Goal: Use online tool/utility: Utilize a website feature to perform a specific function

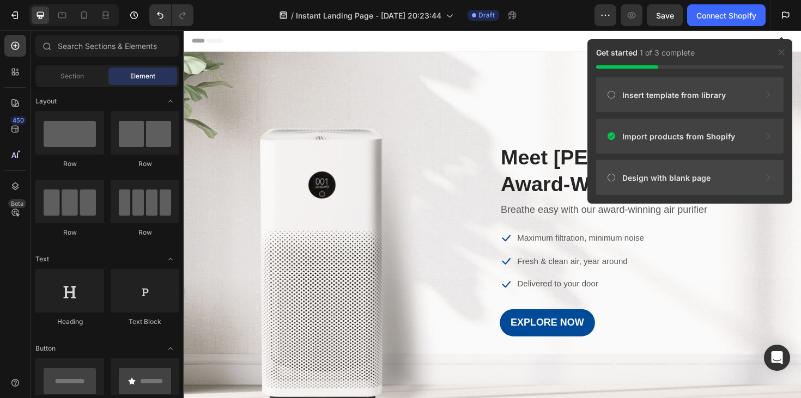
click at [608, 181] on icon at bounding box center [611, 177] width 9 height 9
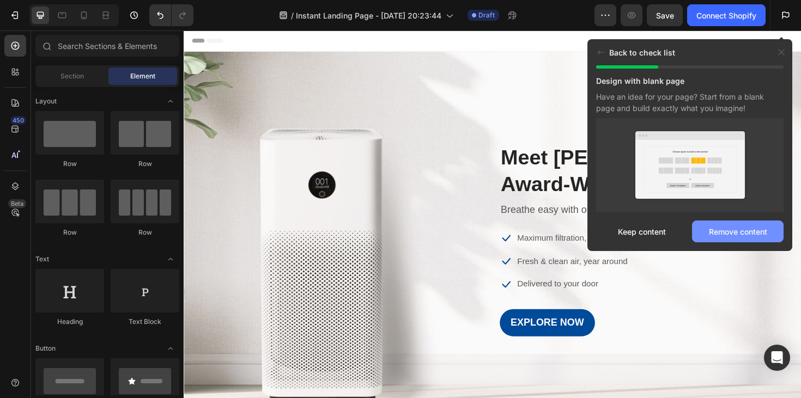
click at [719, 234] on div "Remove content" at bounding box center [738, 231] width 58 height 11
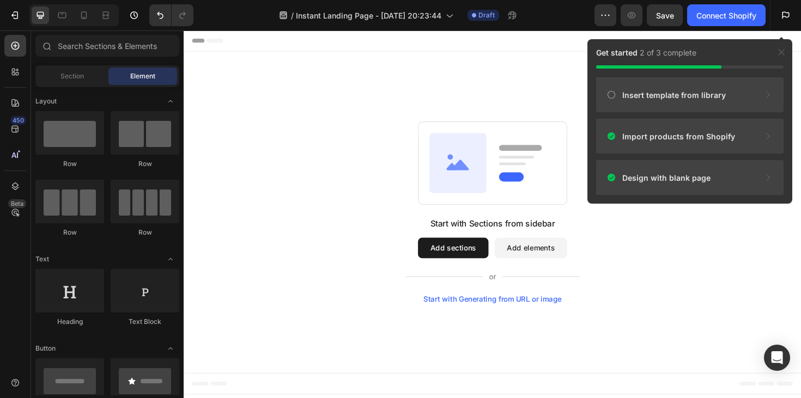
click at [475, 260] on button "Add sections" at bounding box center [469, 261] width 75 height 22
click at [158, 19] on icon "Undo/Redo" at bounding box center [160, 15] width 11 height 11
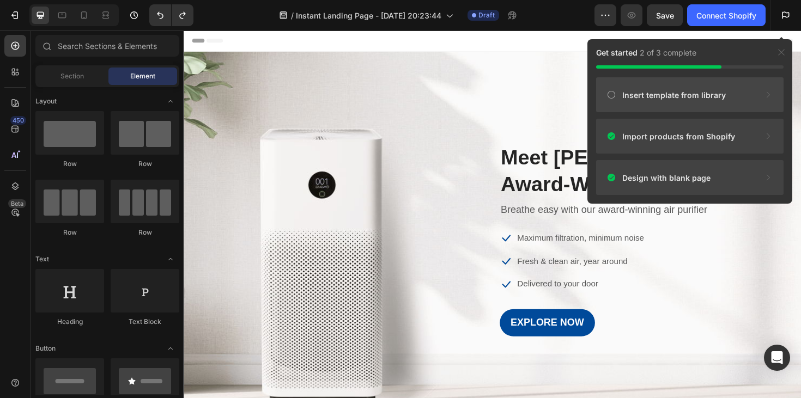
click at [674, 119] on div "Insert template from library" at bounding box center [689, 136] width 187 height 35
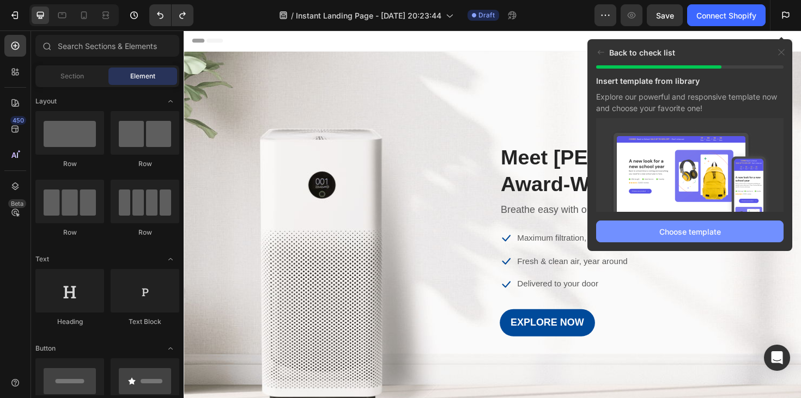
click at [647, 238] on button "Choose template" at bounding box center [689, 232] width 187 height 22
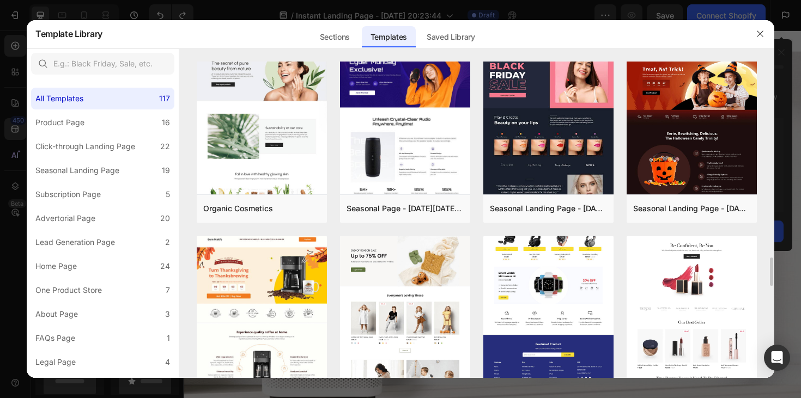
scroll to position [2160, 0]
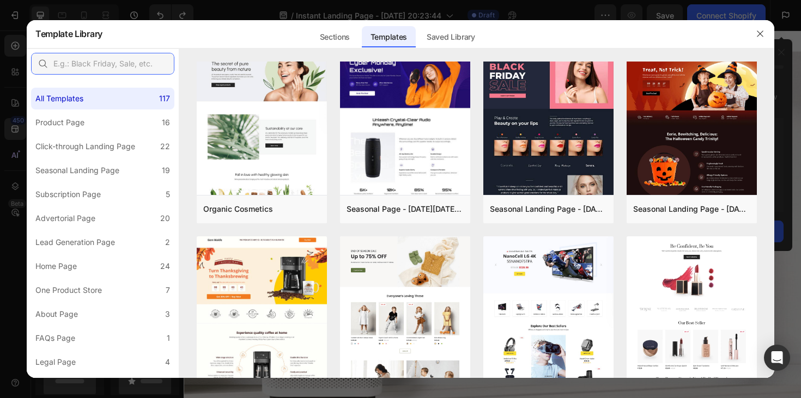
click at [95, 59] on input "text" at bounding box center [102, 64] width 143 height 22
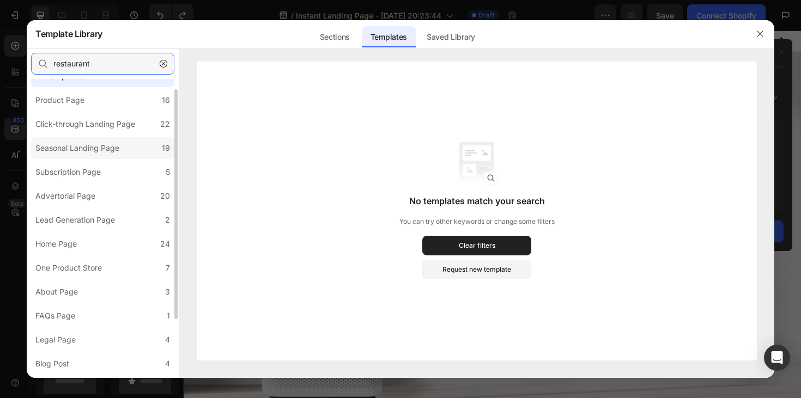
scroll to position [0, 0]
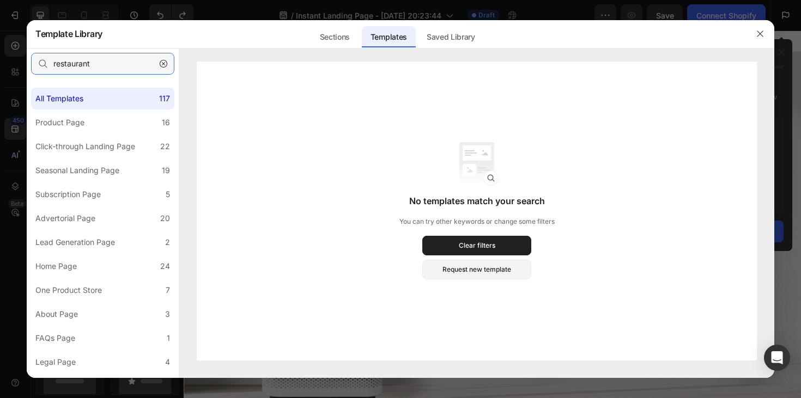
type input "restaurant"
click at [161, 64] on icon "button" at bounding box center [164, 64] width 8 height 8
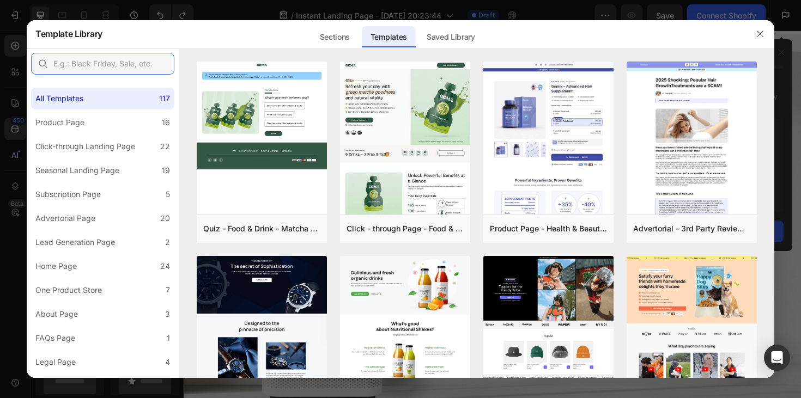
click at [111, 66] on input "text" at bounding box center [102, 64] width 143 height 22
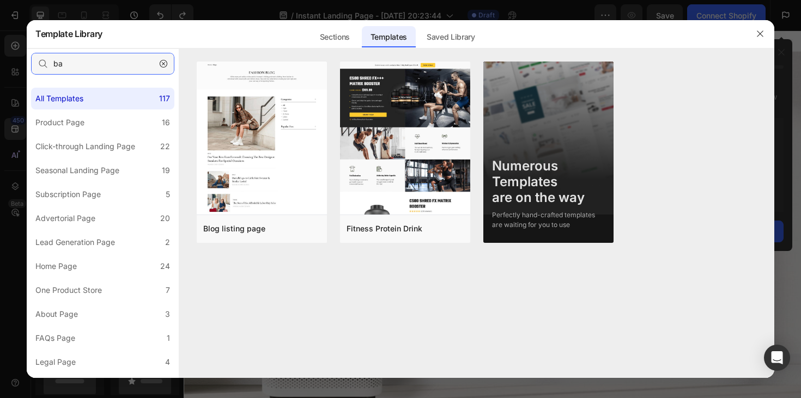
type input "b"
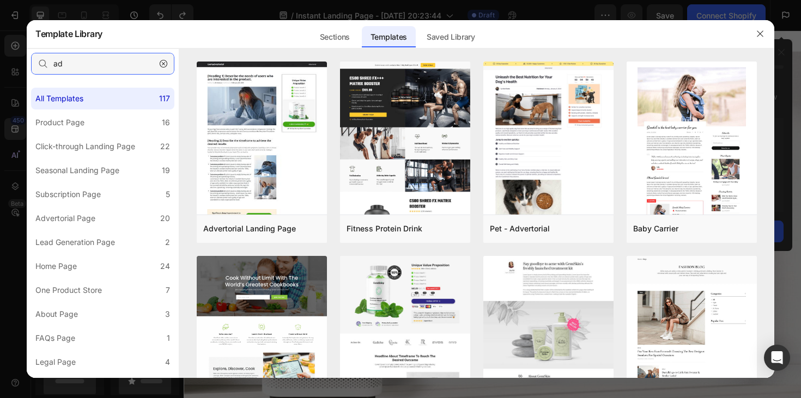
type input "a"
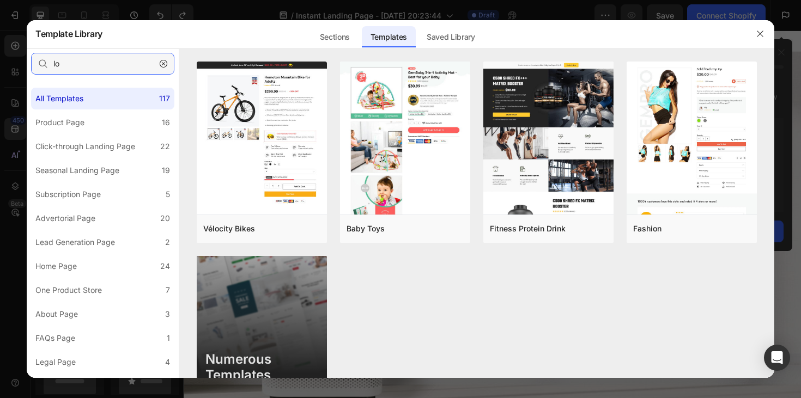
type input "l"
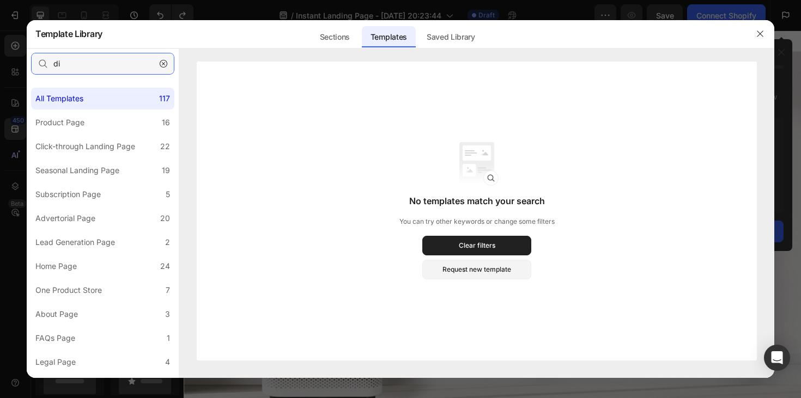
type input "d"
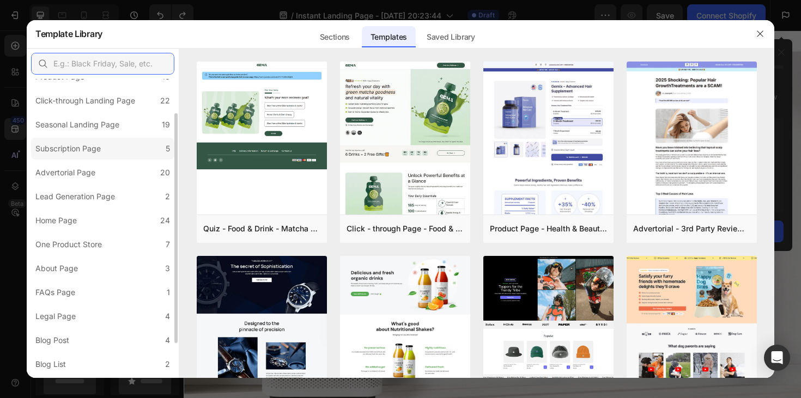
scroll to position [45, 0]
click at [77, 174] on div "Advertorial Page" at bounding box center [65, 173] width 60 height 13
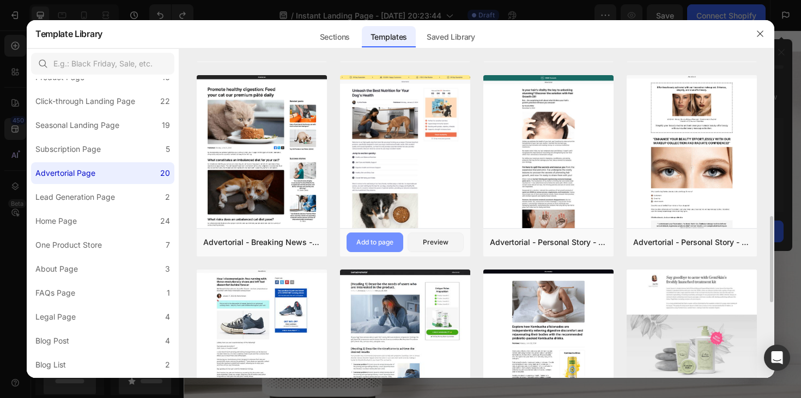
scroll to position [569, 0]
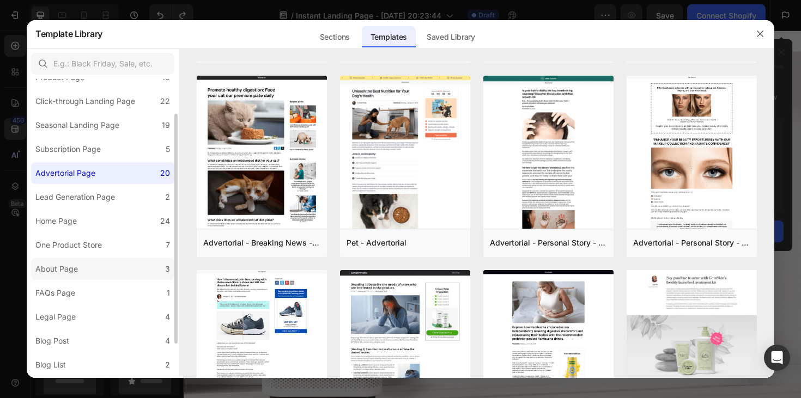
click at [75, 273] on div "About Page" at bounding box center [56, 269] width 43 height 13
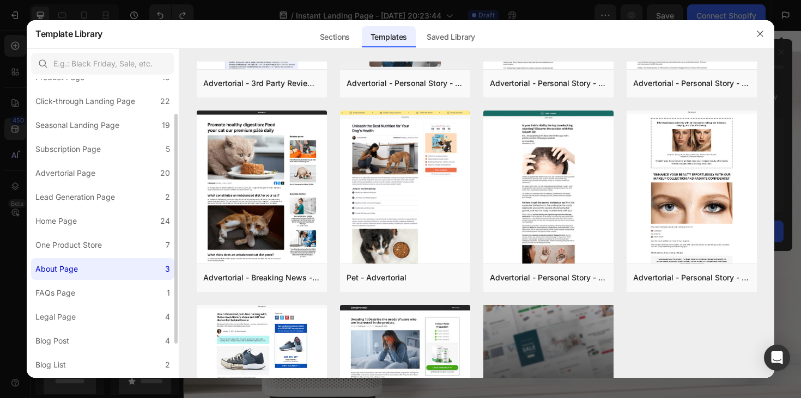
scroll to position [0, 0]
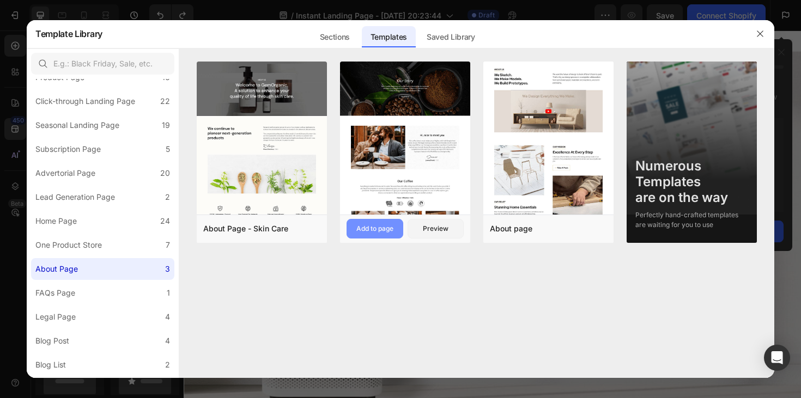
click at [370, 229] on div "Add to page" at bounding box center [374, 229] width 37 height 10
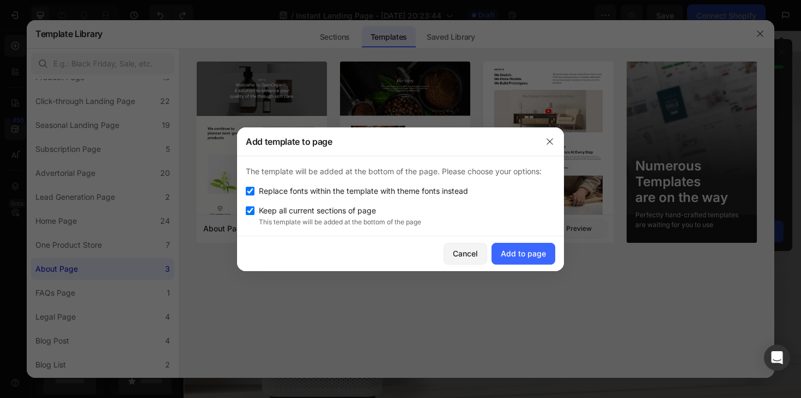
click at [552, 139] on icon "button" at bounding box center [550, 141] width 9 height 9
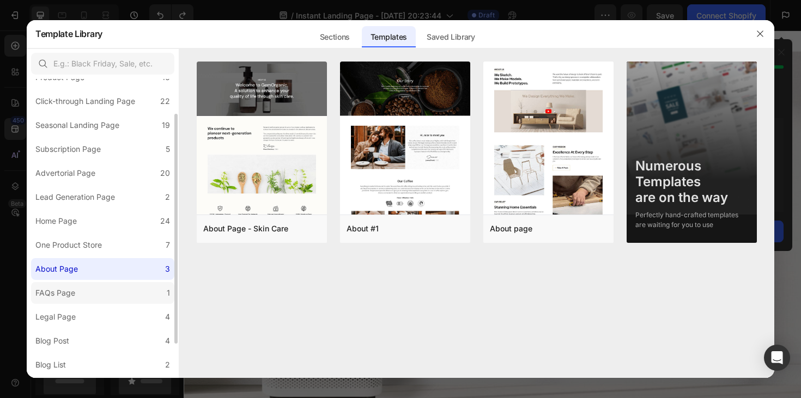
click at [80, 296] on label "FAQs Page 1" at bounding box center [102, 293] width 143 height 22
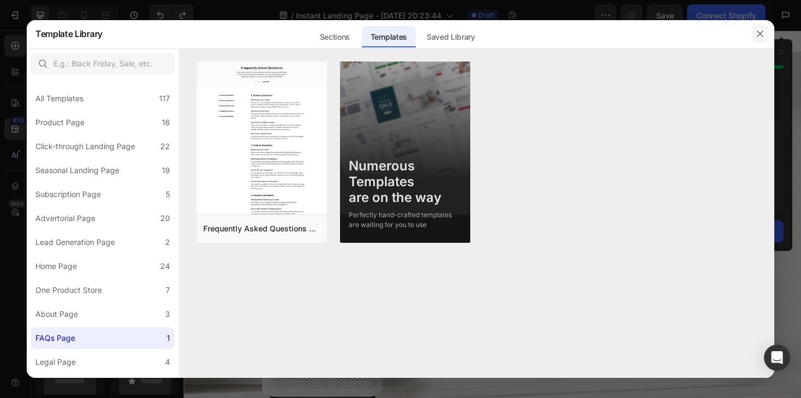
click at [761, 32] on icon "button" at bounding box center [760, 33] width 9 height 9
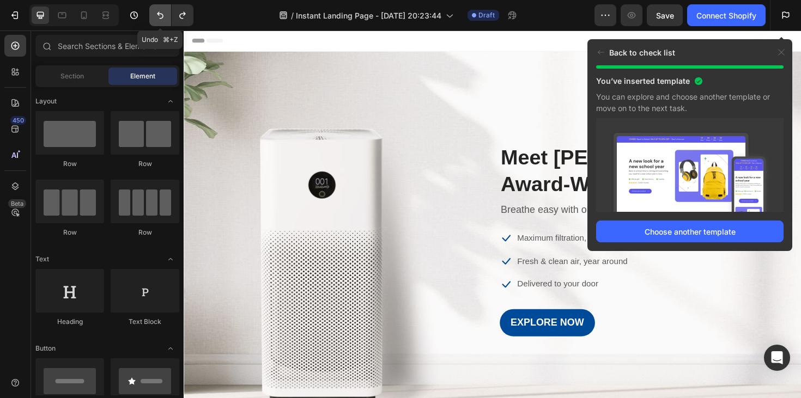
click at [165, 12] on icon "Undo/Redo" at bounding box center [160, 15] width 11 height 11
